Goal: Information Seeking & Learning: Learn about a topic

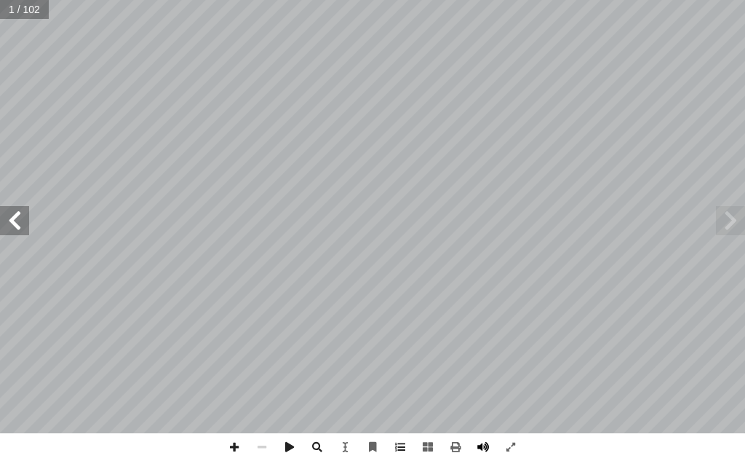
click at [491, 442] on span at bounding box center [483, 447] width 28 height 28
click at [237, 445] on span at bounding box center [235, 447] width 28 height 28
click at [293, 443] on div "ة َّ ال�جتماعي ُ راسات ِّ الد ليف: أ فريق التا ا) ً ق ّ بو بكر (منس أ مين ا أ د…" at bounding box center [372, 230] width 745 height 461
click at [22, 224] on span at bounding box center [14, 220] width 29 height 29
click at [17, 215] on span at bounding box center [14, 220] width 29 height 29
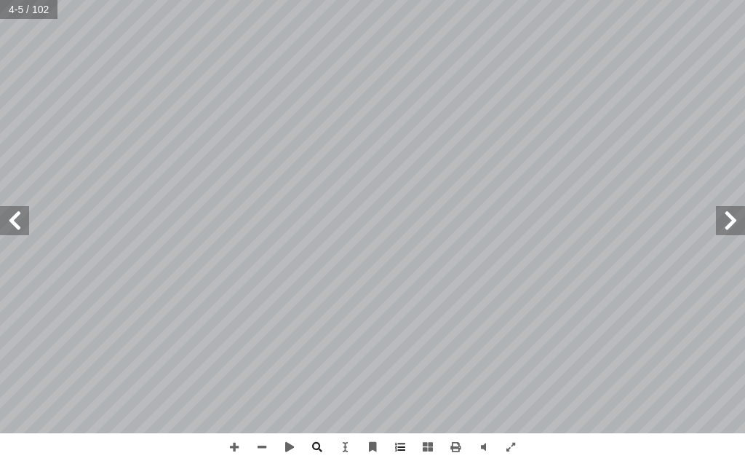
click at [25, 230] on span at bounding box center [14, 220] width 29 height 29
click at [26, 230] on span at bounding box center [14, 220] width 29 height 29
click at [238, 440] on span at bounding box center [235, 447] width 28 height 28
click at [514, 436] on span at bounding box center [511, 447] width 28 height 28
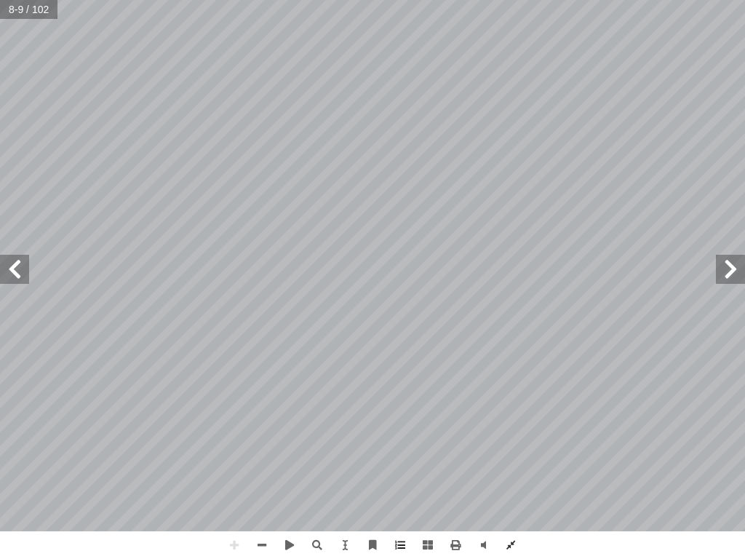
drag, startPoint x: 480, startPoint y: 533, endPoint x: 513, endPoint y: 539, distance: 33.4
click at [513, 539] on span at bounding box center [511, 545] width 28 height 28
